Goal: Check status: Check status

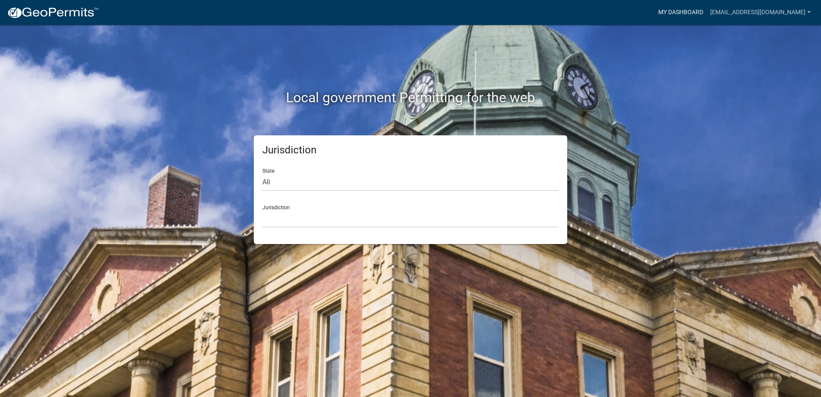
click at [706, 10] on link "My Dashboard" at bounding box center [680, 12] width 52 height 16
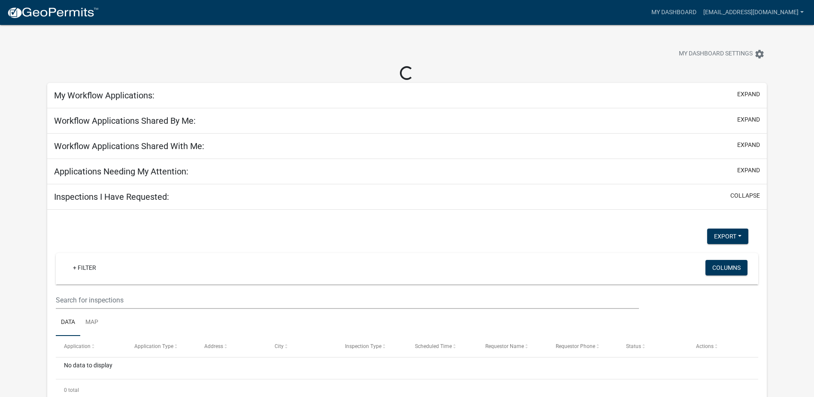
select select "2: 50"
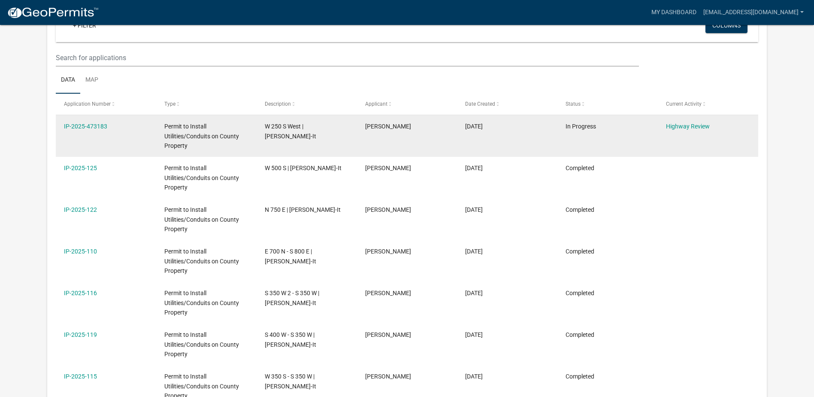
scroll to position [129, 0]
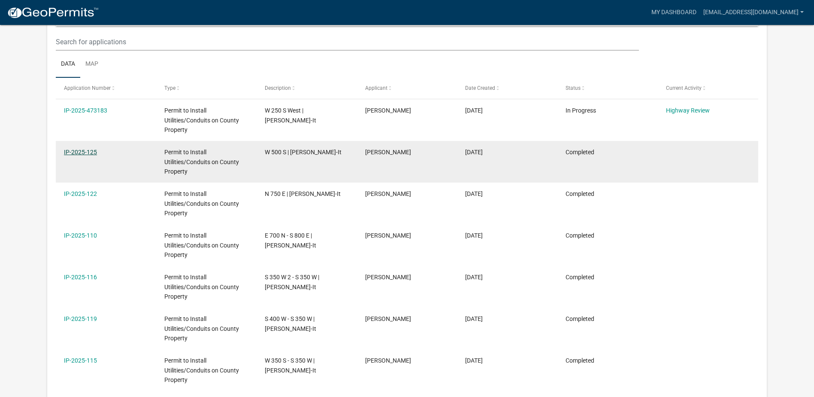
click at [93, 153] on link "IP-2025-125" at bounding box center [80, 151] width 33 height 7
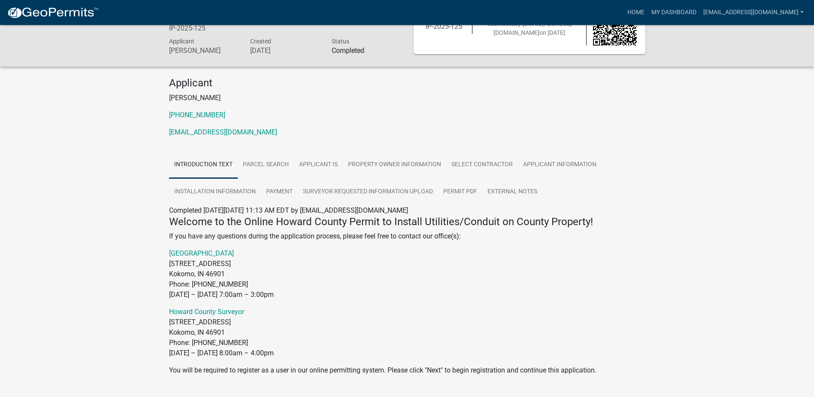
scroll to position [19, 0]
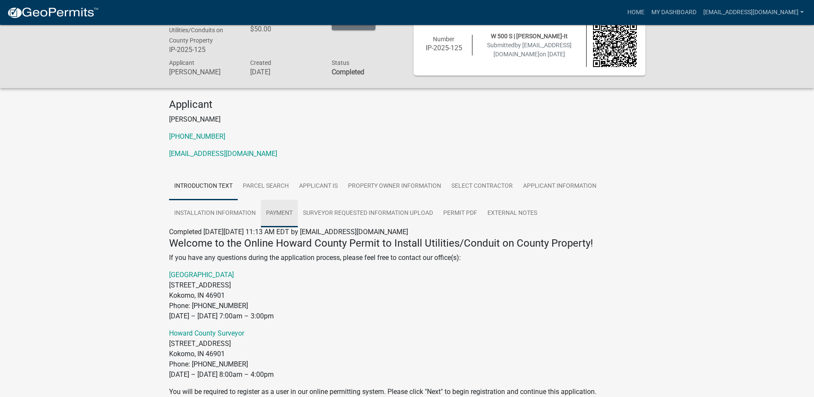
click at [286, 212] on link "Payment" at bounding box center [279, 213] width 37 height 27
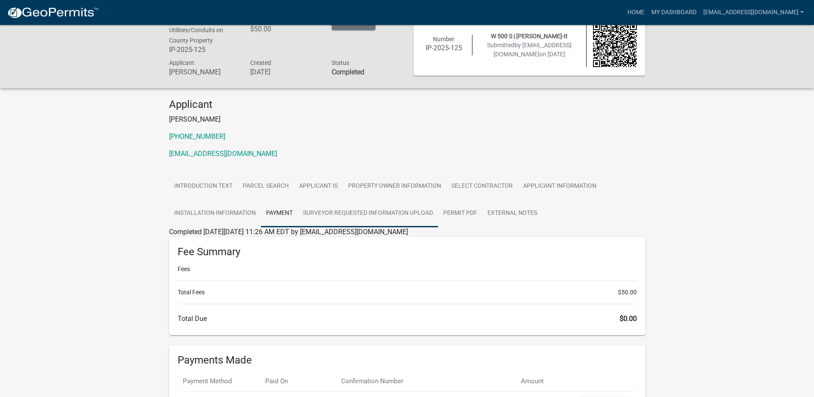
click at [367, 211] on link "Surveyor Requested Information UPLOAD" at bounding box center [368, 213] width 140 height 27
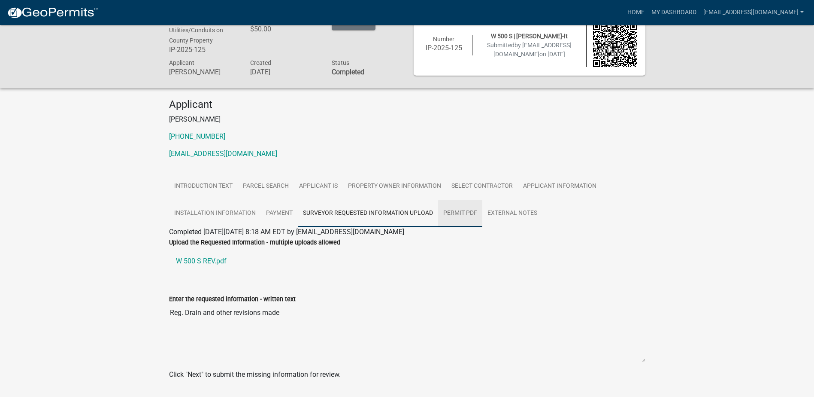
click at [463, 210] on link "Permit PDF" at bounding box center [460, 213] width 44 height 27
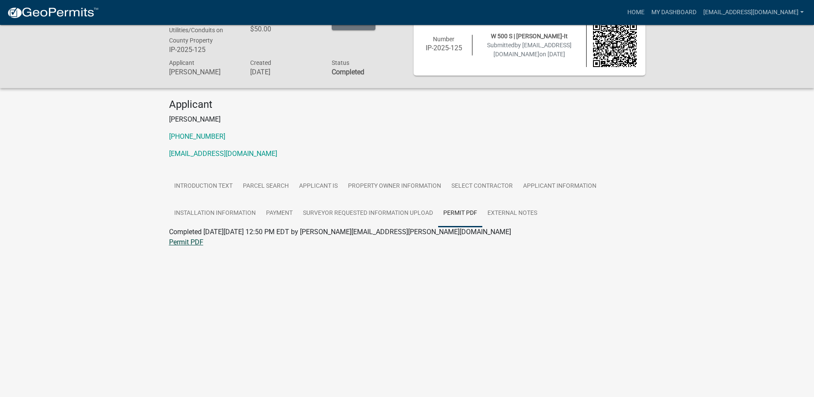
click at [185, 242] on link "Permit PDF" at bounding box center [186, 242] width 34 height 8
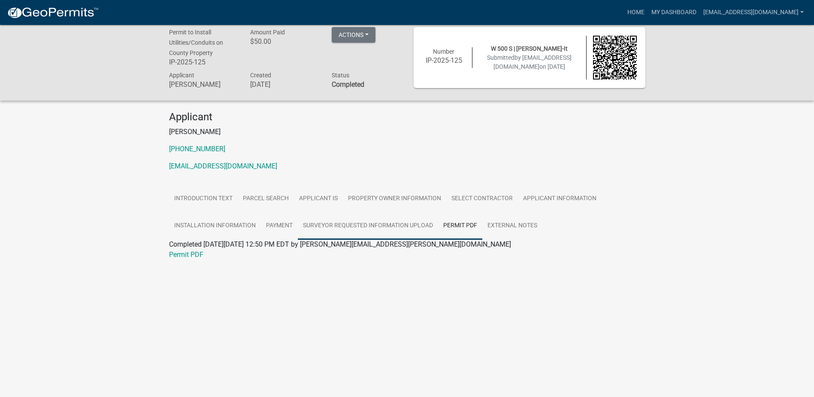
scroll to position [0, 0]
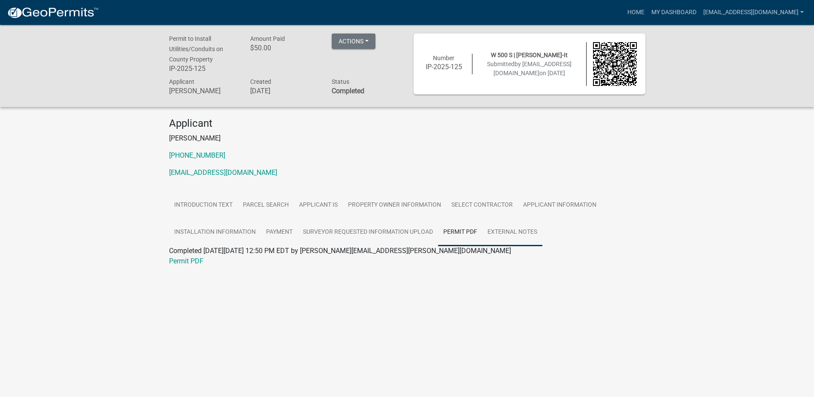
click at [505, 229] on link "External Notes" at bounding box center [512, 231] width 60 height 27
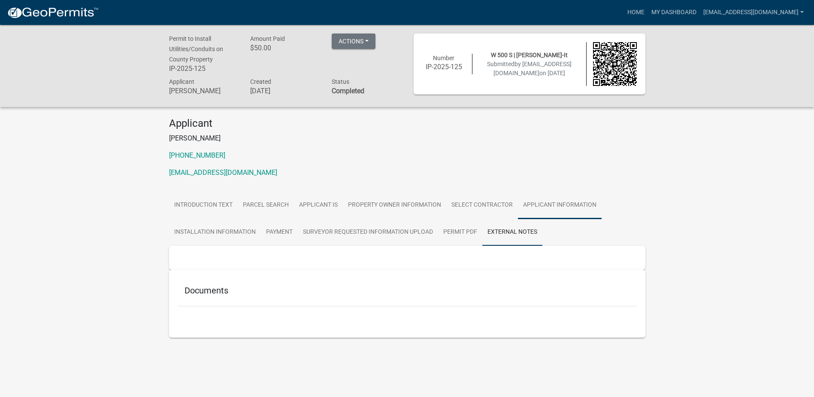
click at [536, 206] on link "Applicant Information" at bounding box center [560, 204] width 84 height 27
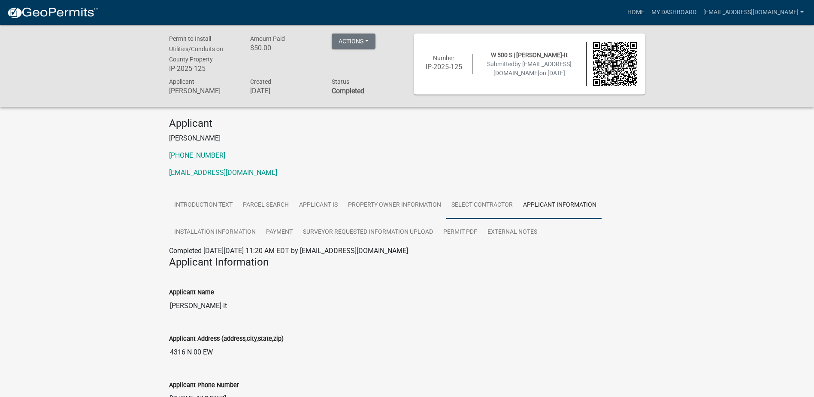
click at [478, 202] on link "Select contractor" at bounding box center [482, 204] width 72 height 27
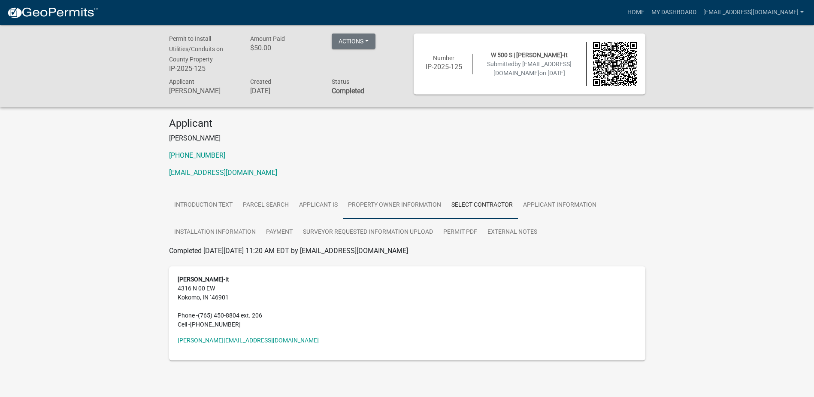
click at [398, 202] on link "Property Owner Information" at bounding box center [394, 204] width 103 height 27
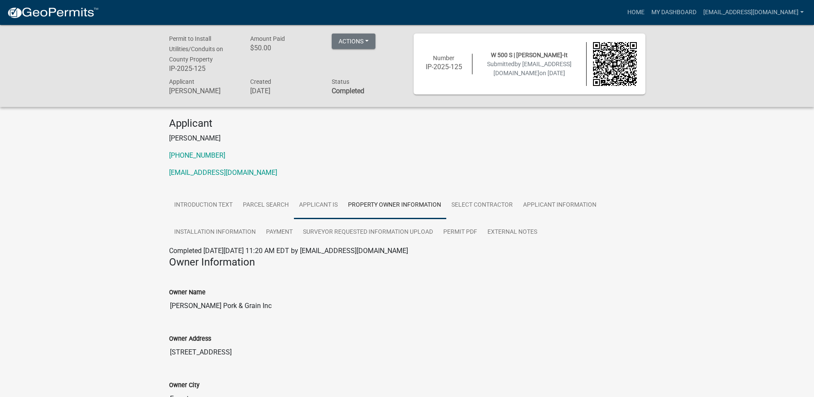
click at [317, 203] on link "Applicant Is" at bounding box center [318, 204] width 49 height 27
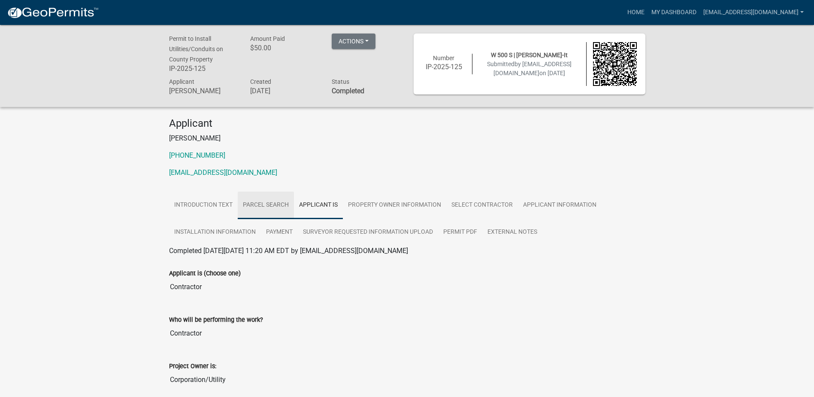
click at [265, 205] on link "Parcel Search" at bounding box center [266, 204] width 56 height 27
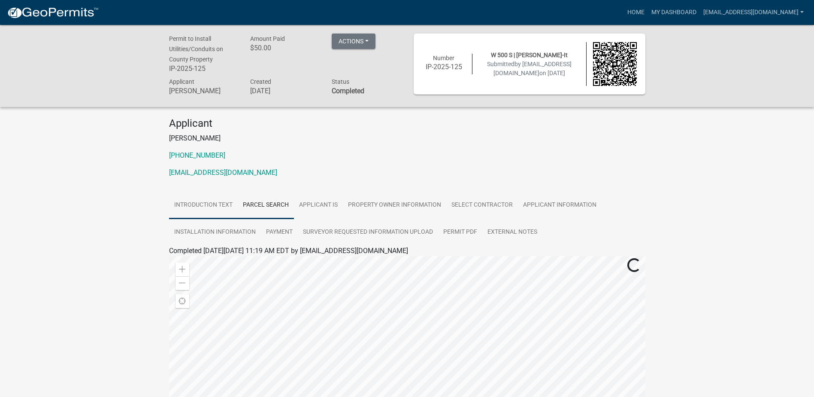
click at [202, 204] on link "Introduction Text" at bounding box center [203, 204] width 69 height 27
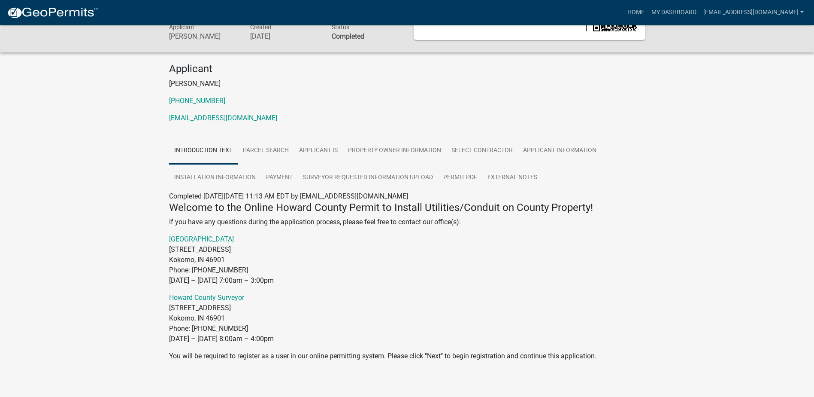
scroll to position [62, 0]
